Goal: Find specific page/section: Find specific page/section

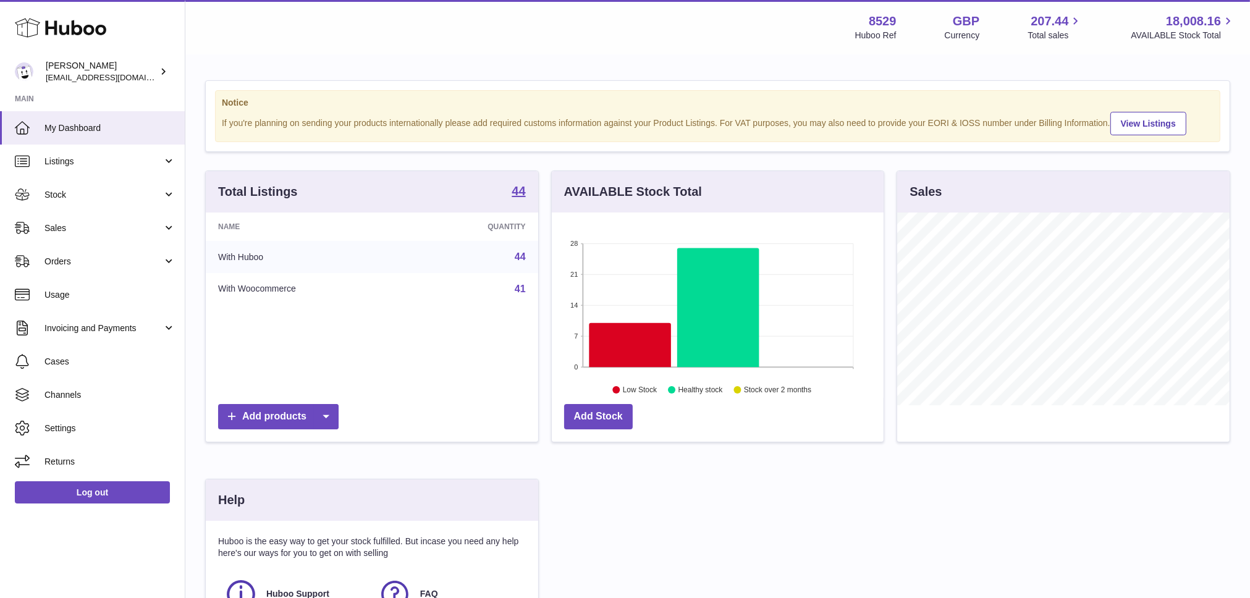
scroll to position [193, 332]
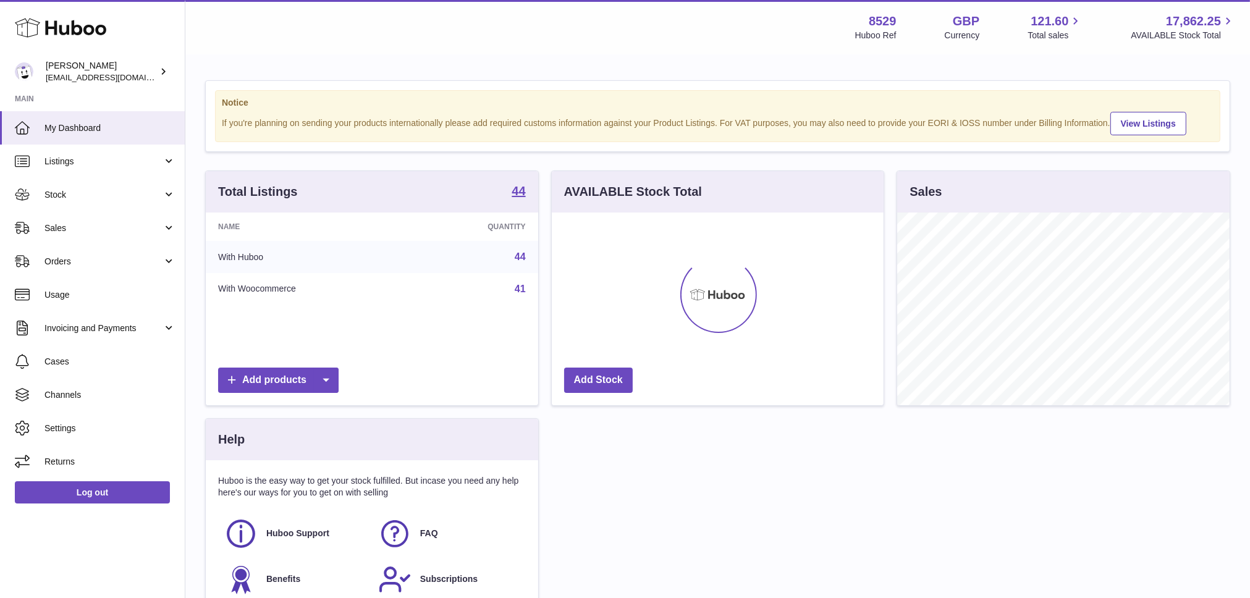
scroll to position [193, 332]
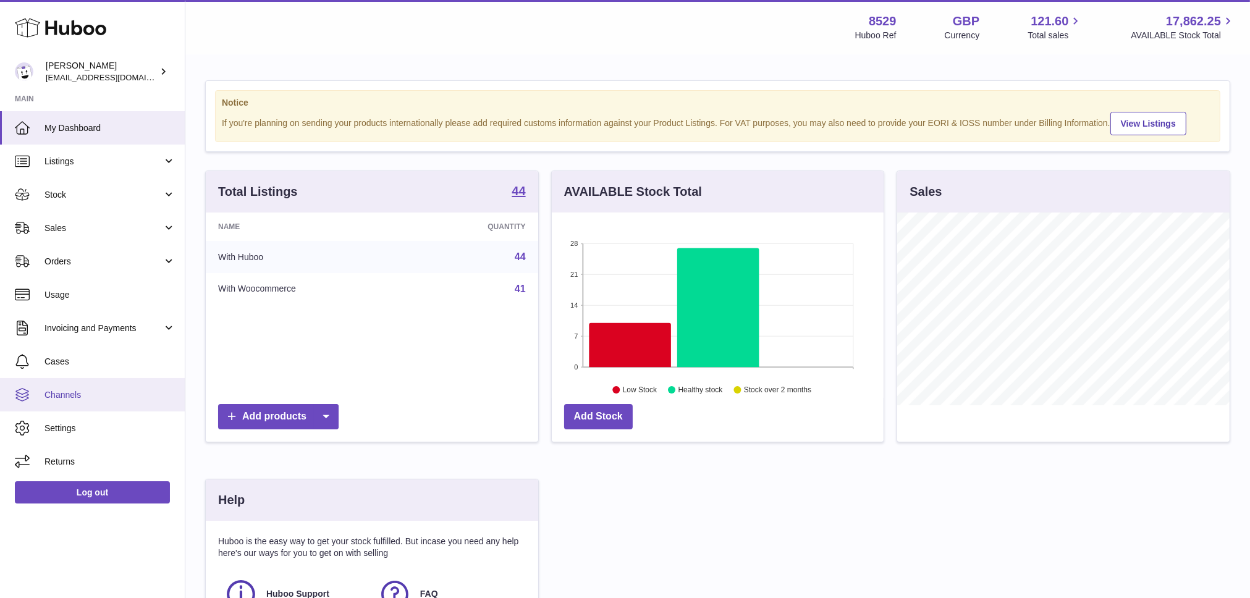
click at [57, 392] on span "Channels" at bounding box center [109, 395] width 131 height 12
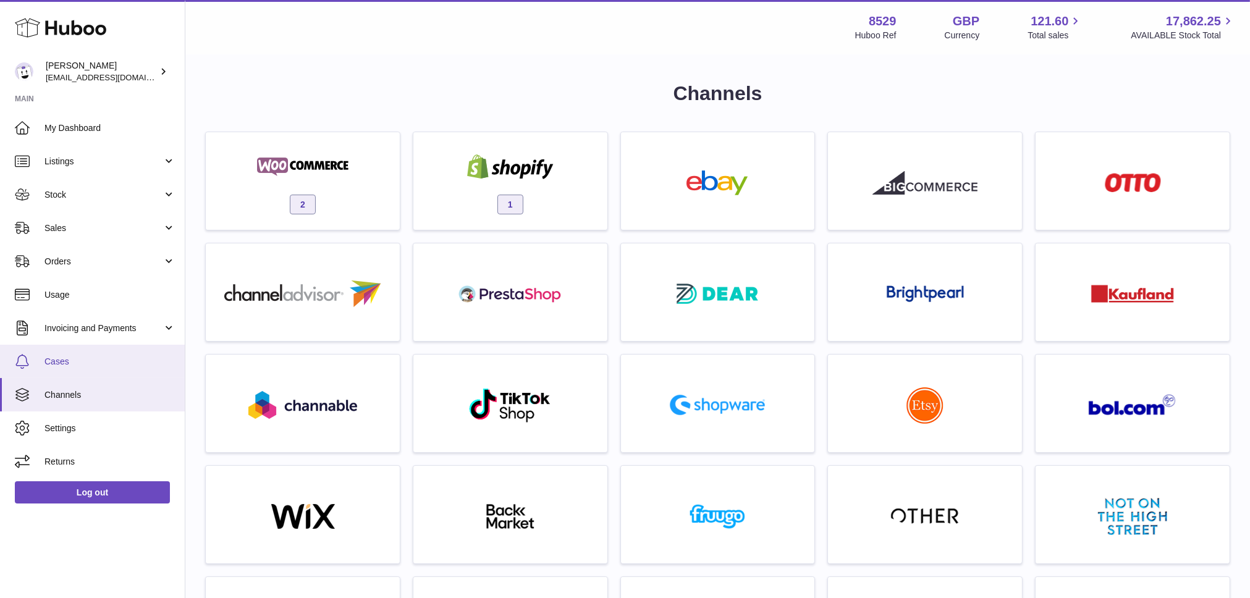
click at [53, 353] on link "Cases" at bounding box center [92, 361] width 185 height 33
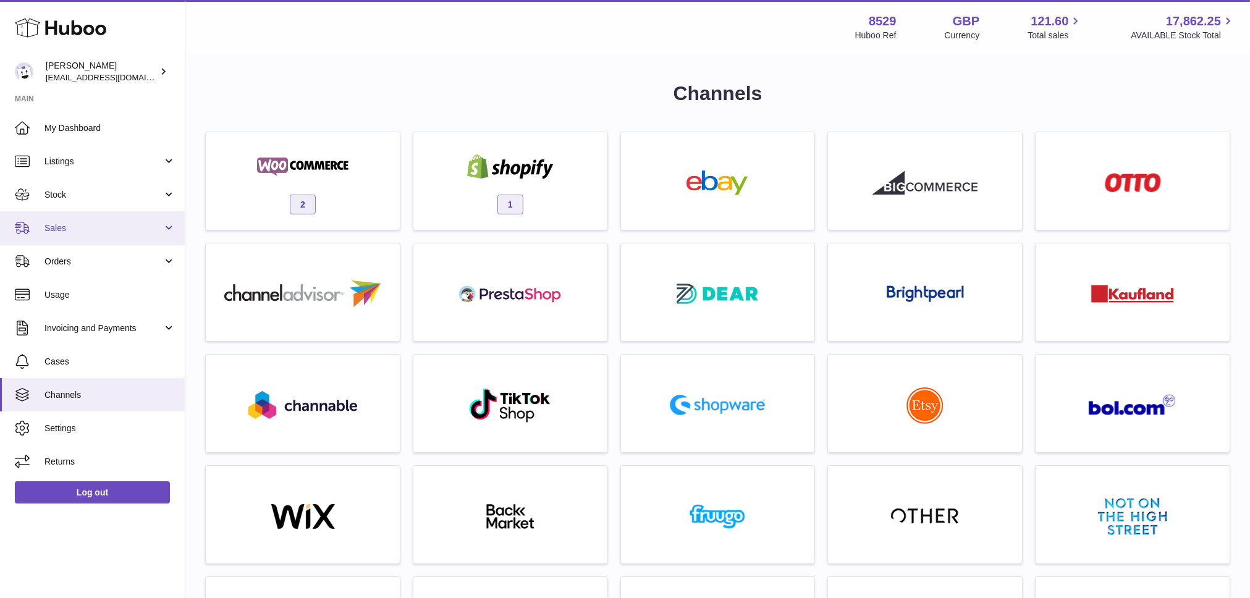
click at [76, 227] on span "Sales" at bounding box center [103, 228] width 118 height 12
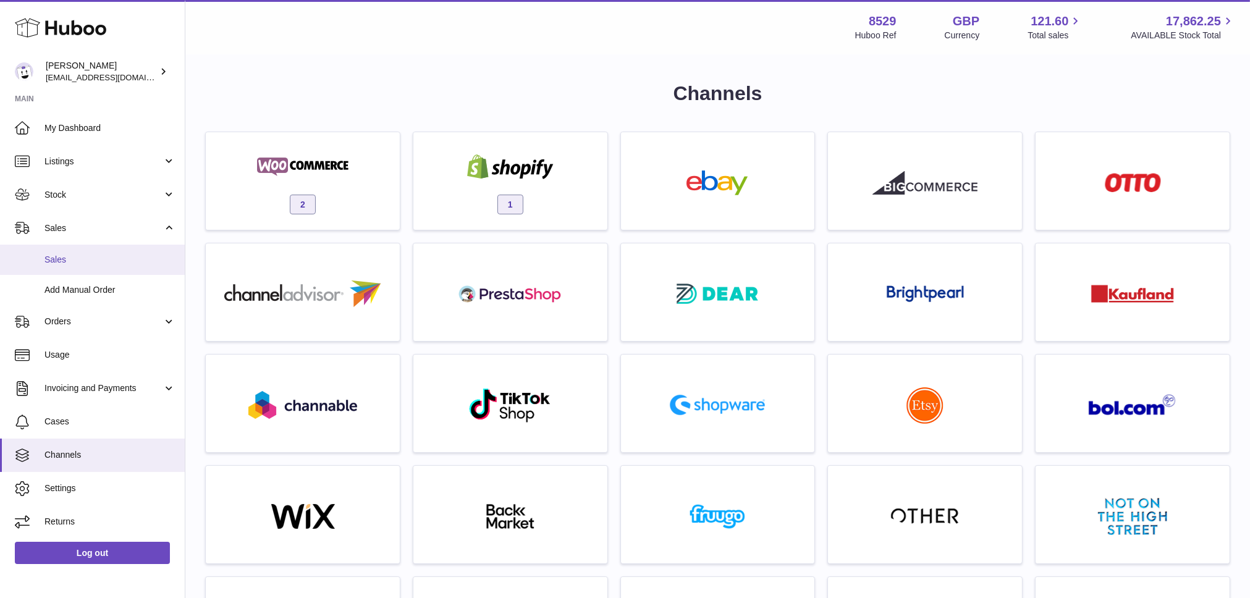
click at [69, 263] on span "Sales" at bounding box center [109, 260] width 131 height 12
